Goal: Information Seeking & Learning: Learn about a topic

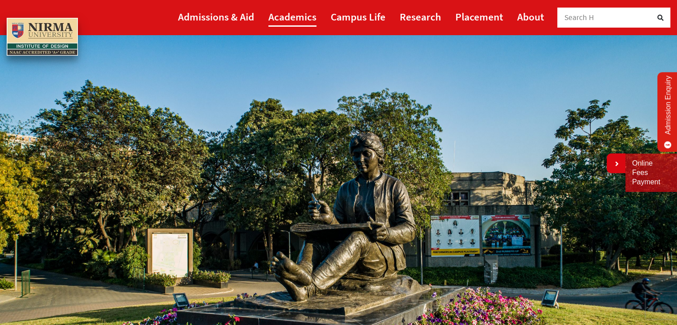
click at [300, 14] on link "Academics" at bounding box center [292, 17] width 48 height 20
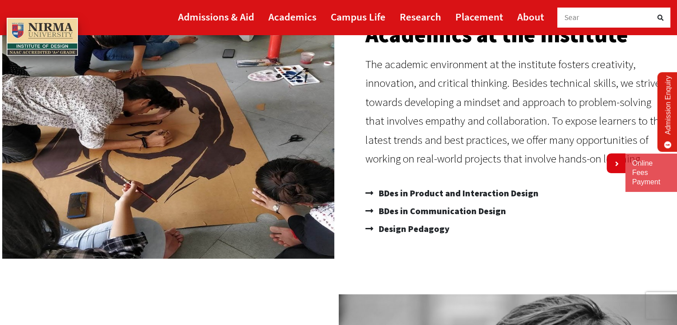
scroll to position [129, 0]
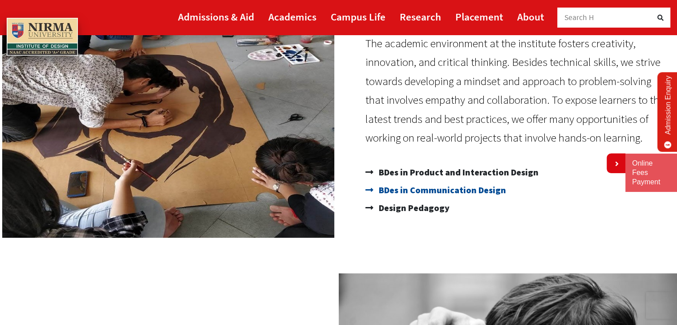
click at [379, 190] on span "BDes in Communication Design" at bounding box center [442, 190] width 130 height 18
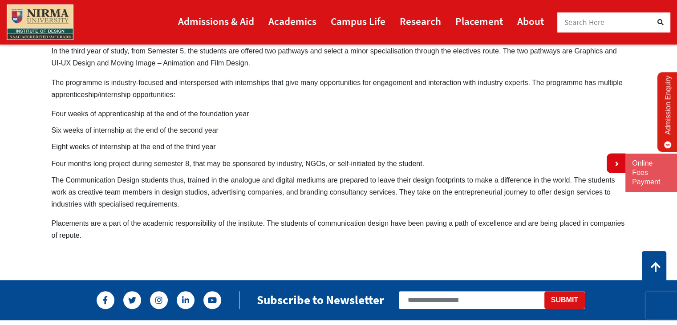
scroll to position [653, 0]
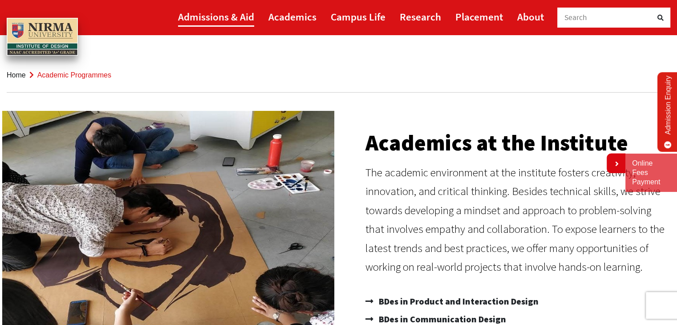
click at [212, 12] on link "Admissions & Aid" at bounding box center [216, 17] width 76 height 20
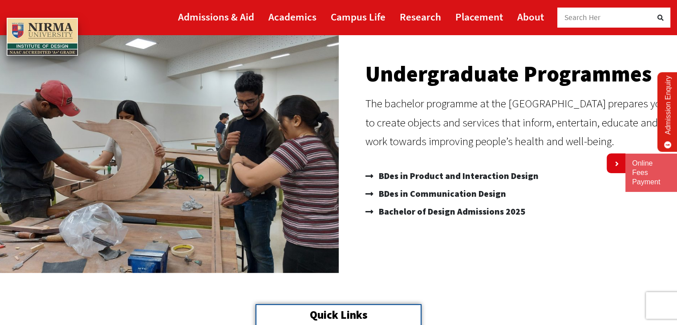
scroll to position [137, 0]
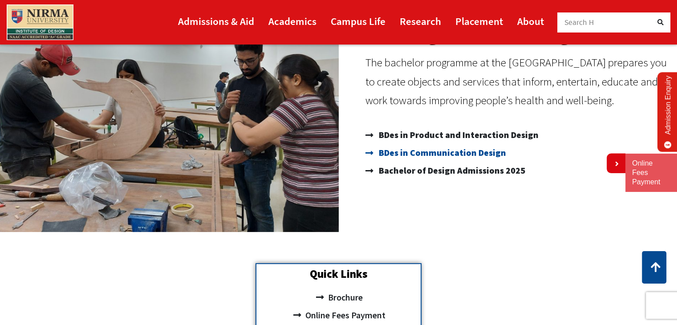
click at [413, 150] on span "BDes in Communication Design" at bounding box center [442, 153] width 130 height 18
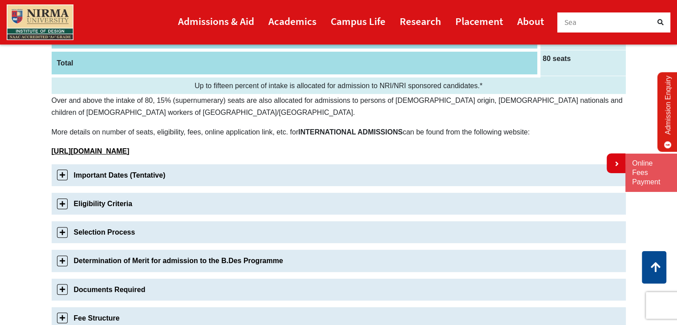
scroll to position [224, 0]
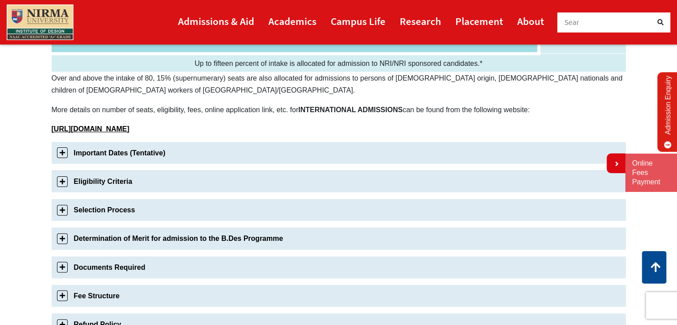
click at [85, 183] on link "Eligibility Criteria" at bounding box center [339, 181] width 574 height 22
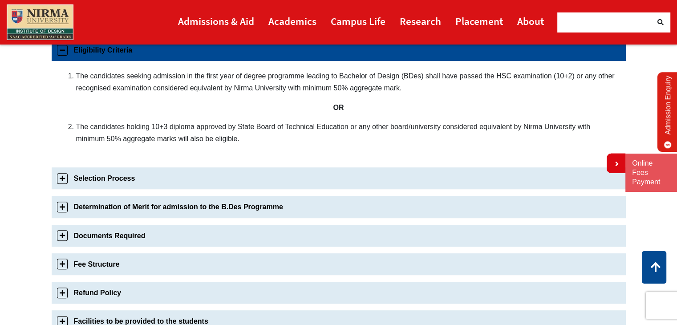
scroll to position [356, 0]
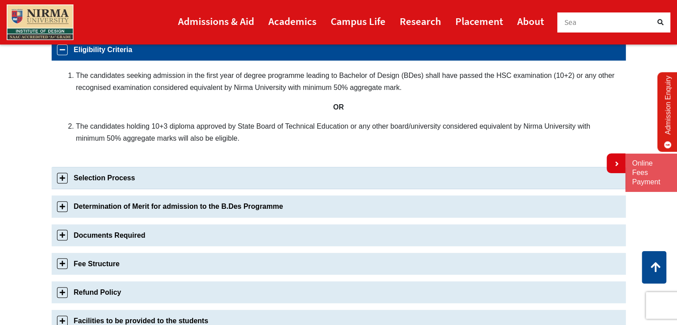
click at [105, 173] on link "Selection Process" at bounding box center [339, 178] width 574 height 22
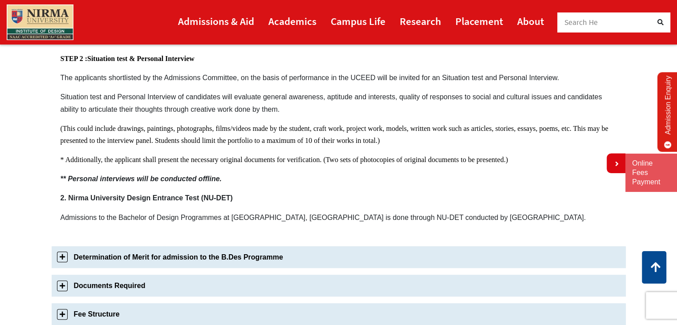
scroll to position [547, 0]
